Goal: Task Accomplishment & Management: Use online tool/utility

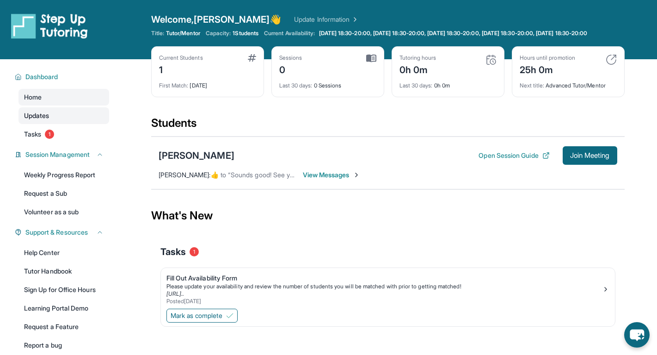
click at [40, 120] on span "Updates" at bounding box center [36, 115] width 25 height 9
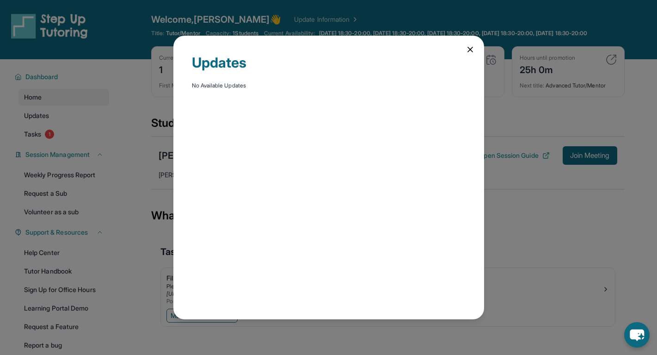
click at [470, 53] on icon at bounding box center [470, 49] width 9 height 9
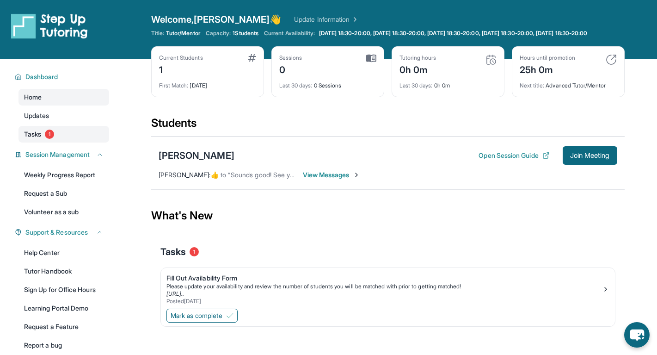
click at [82, 142] on link "Tasks 1" at bounding box center [64, 134] width 91 height 17
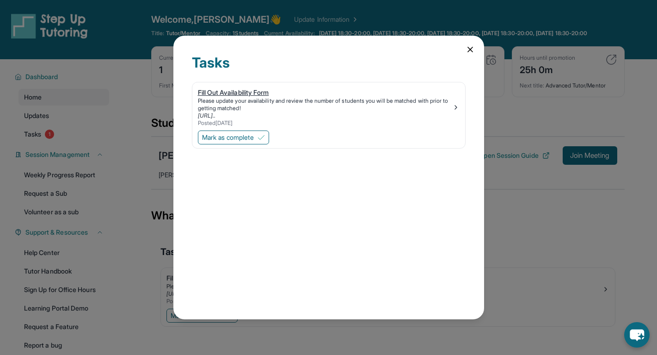
click at [246, 93] on div "Fill Out Availability Form" at bounding box center [325, 92] width 254 height 9
click at [245, 136] on span "Mark as complete" at bounding box center [228, 137] width 52 height 9
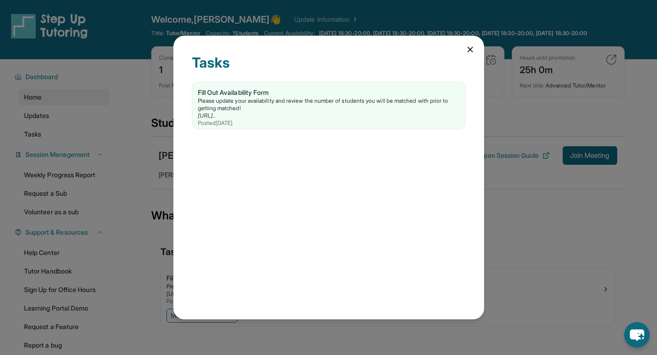
click at [541, 243] on div "Tasks Fill Out Availability Form Please update your availability and review the…" at bounding box center [328, 177] width 657 height 355
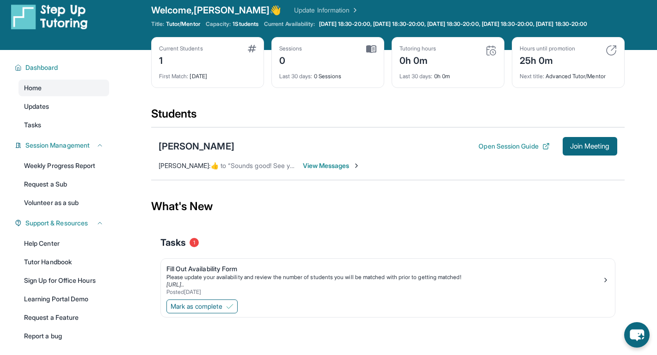
scroll to position [11, 0]
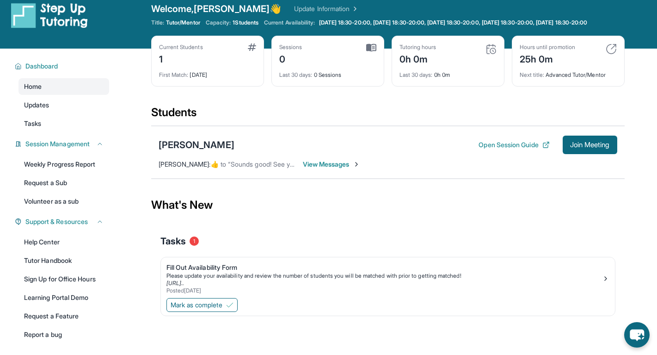
click at [324, 169] on span "View Messages" at bounding box center [332, 164] width 58 height 9
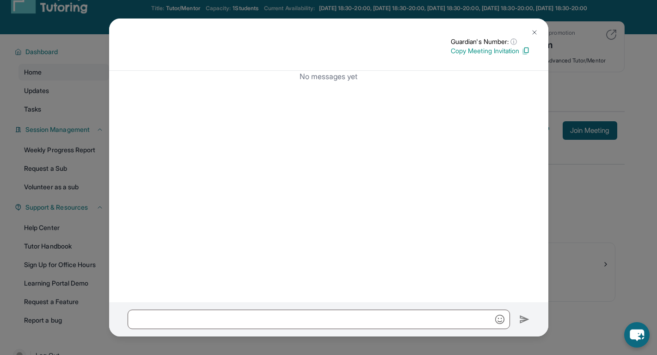
scroll to position [67, 0]
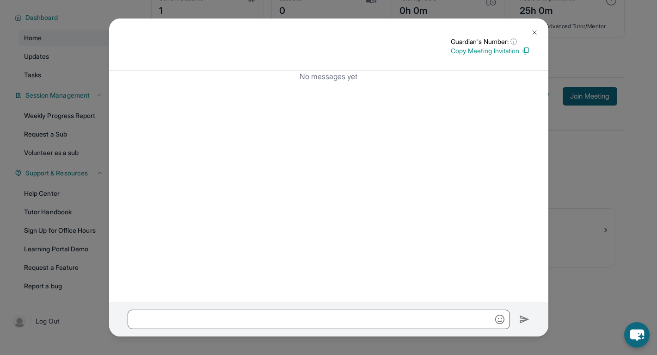
click at [600, 168] on div "Guardian's Number: ⓘ This isn't the guardian's real number — it's a private for…" at bounding box center [328, 177] width 657 height 355
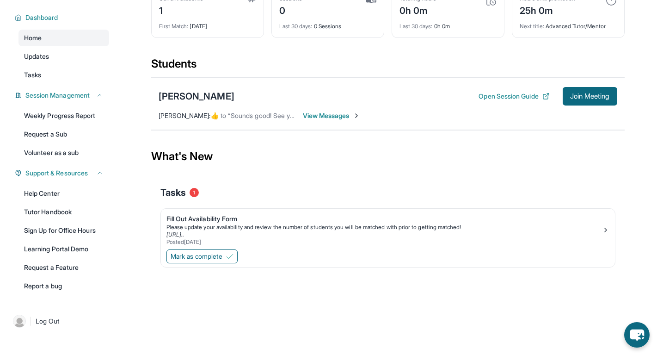
click at [350, 114] on span "View Messages" at bounding box center [332, 115] width 58 height 9
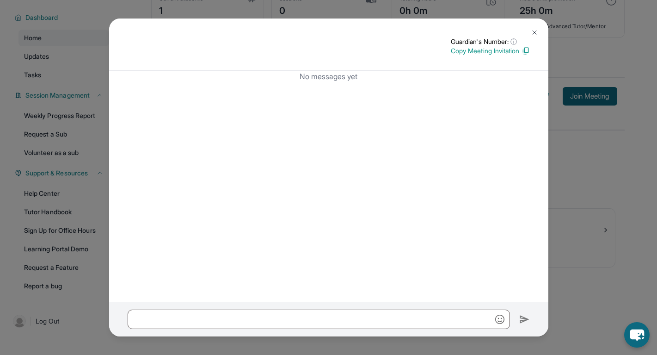
click at [616, 229] on div "Guardian's Number: ⓘ This isn't the guardian's real number — it's a private for…" at bounding box center [328, 177] width 657 height 355
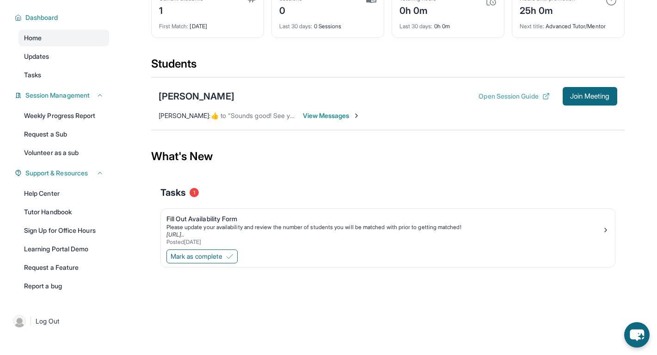
click at [509, 96] on button "Open Session Guide" at bounding box center [514, 96] width 71 height 9
click at [218, 258] on span "Mark as complete" at bounding box center [197, 256] width 52 height 9
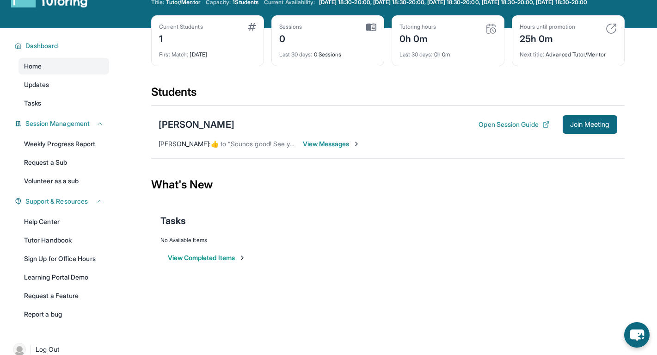
scroll to position [0, 0]
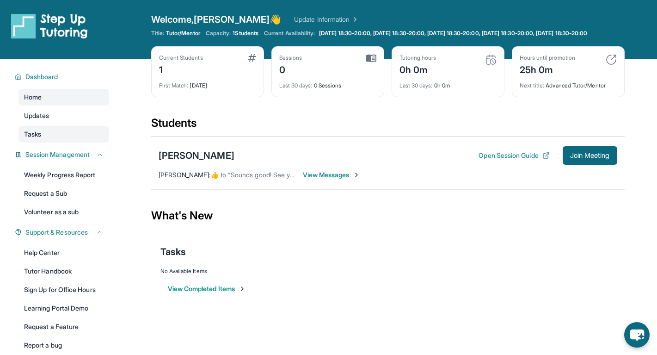
click at [50, 141] on link "Tasks" at bounding box center [64, 134] width 91 height 17
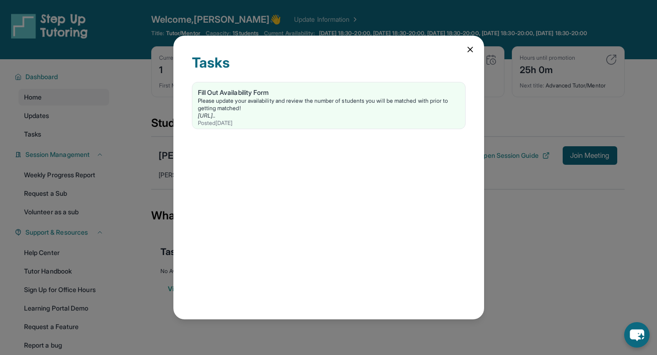
click at [131, 117] on div "Tasks Fill Out Availability Form Please update your availability and review the…" at bounding box center [328, 177] width 657 height 355
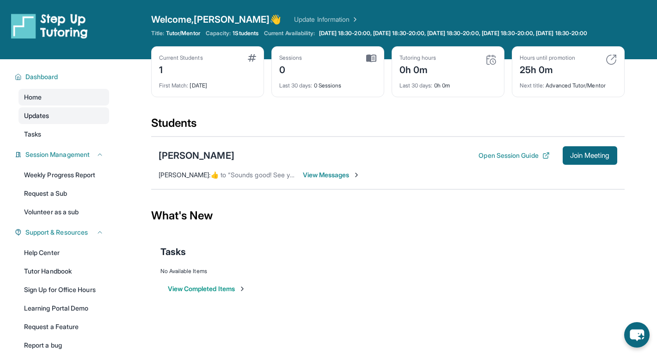
click at [72, 124] on link "Updates" at bounding box center [64, 115] width 91 height 17
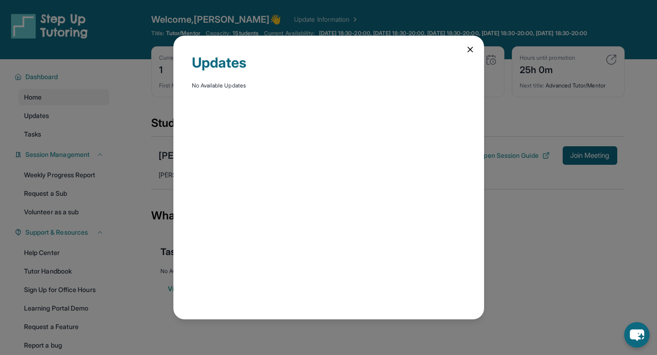
click at [119, 105] on div "Updates No Available Updates" at bounding box center [328, 177] width 657 height 355
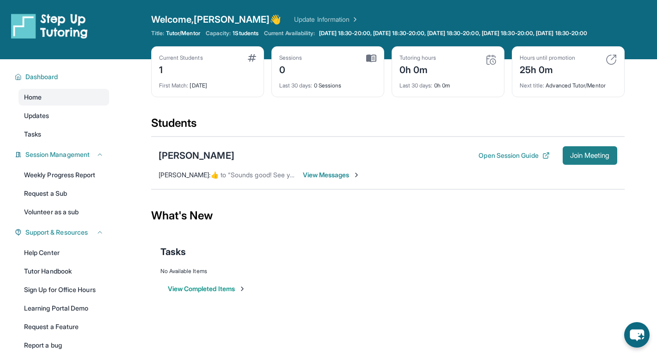
click at [566, 165] on button "Join Meeting" at bounding box center [590, 155] width 55 height 19
click at [74, 121] on link "Updates" at bounding box center [64, 115] width 91 height 17
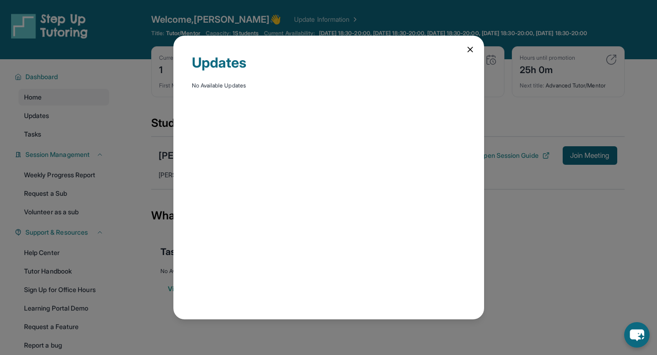
click at [461, 44] on div "Updates No Available Updates" at bounding box center [328, 178] width 311 height 284
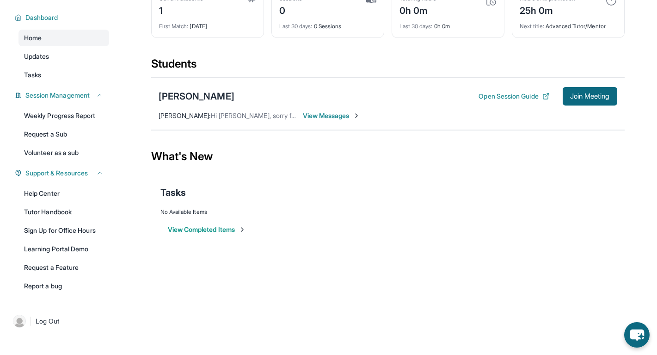
scroll to position [67, 0]
click at [76, 94] on span "Session Management" at bounding box center [57, 95] width 64 height 9
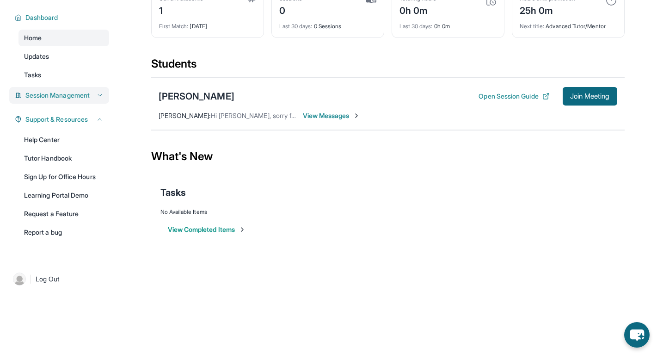
click at [76, 94] on span "Session Management" at bounding box center [57, 95] width 64 height 9
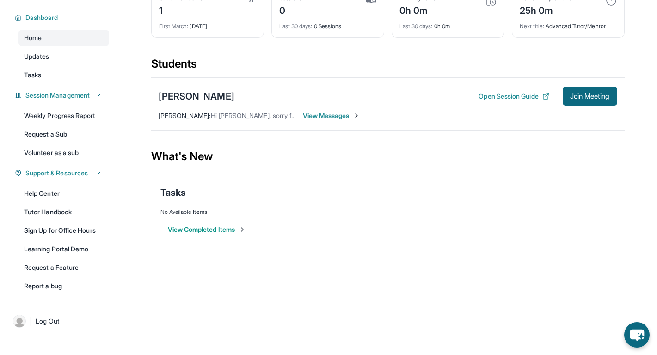
scroll to position [8, 0]
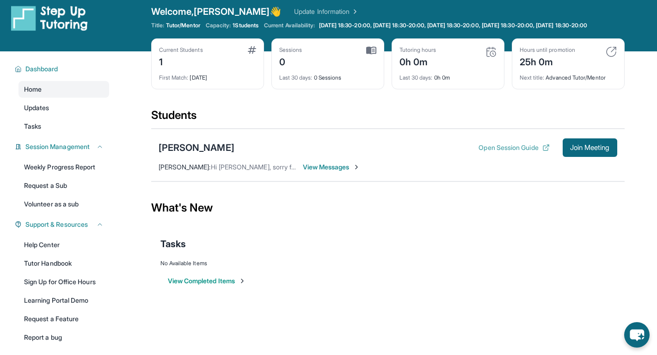
click at [543, 151] on icon at bounding box center [546, 147] width 7 height 7
click at [584, 150] on span "Join Meeting" at bounding box center [590, 148] width 40 height 6
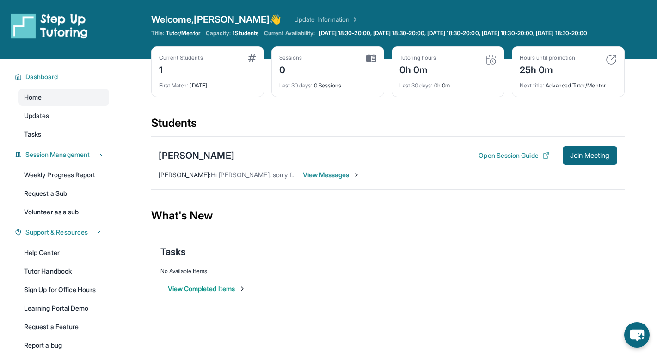
click at [222, 293] on button "View Completed Items" at bounding box center [207, 288] width 78 height 9
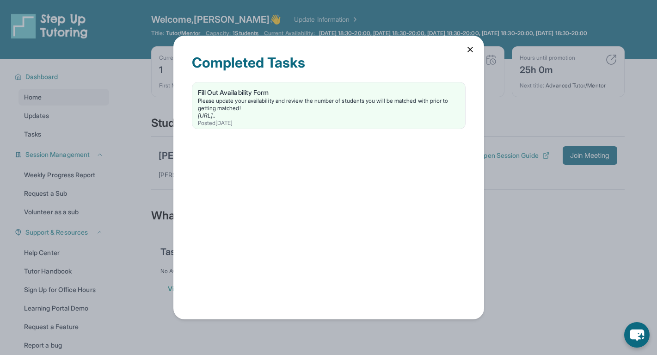
click at [508, 228] on div "Completed Tasks Fill Out Availability Form Please update your availability and …" at bounding box center [328, 177] width 657 height 355
click at [467, 47] on icon at bounding box center [470, 49] width 9 height 9
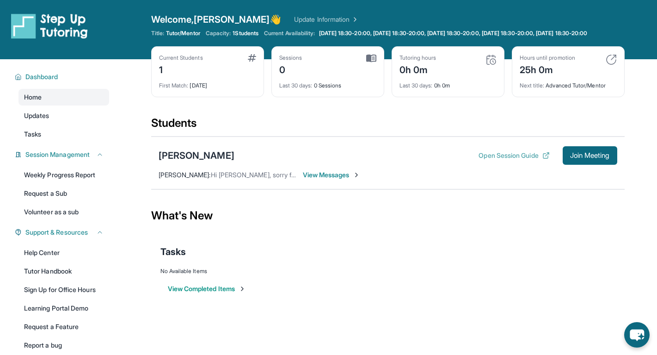
click at [522, 160] on button "Open Session Guide" at bounding box center [514, 155] width 71 height 9
click at [587, 158] on span "Join Meeting" at bounding box center [590, 156] width 40 height 6
